Goal: Task Accomplishment & Management: Manage account settings

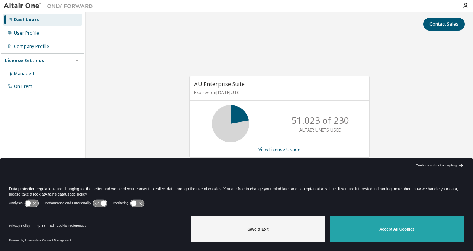
click at [397, 228] on button "Accept All Cookies" at bounding box center [397, 229] width 134 height 26
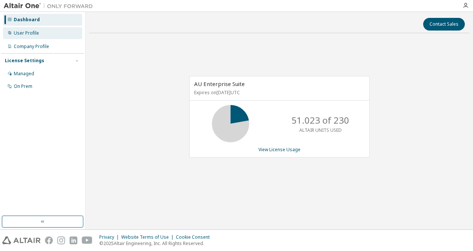
click at [27, 34] on div "User Profile" at bounding box center [26, 33] width 25 height 6
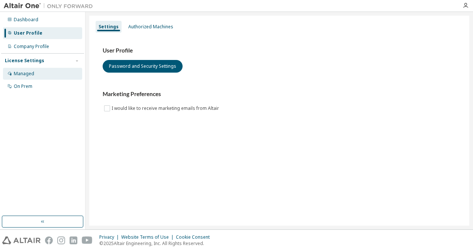
click at [32, 73] on div "Managed" at bounding box center [24, 74] width 20 height 6
